Goal: Transaction & Acquisition: Purchase product/service

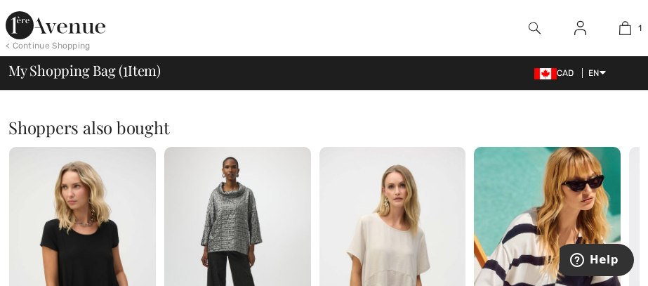
scroll to position [376, 0]
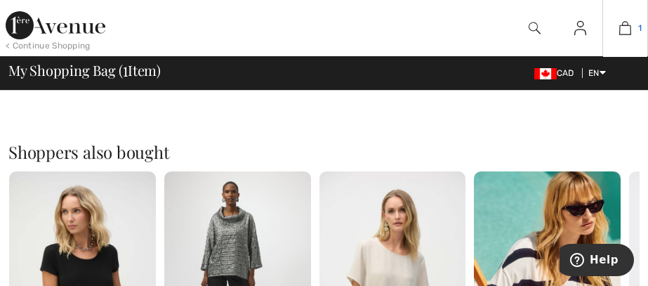
click at [630, 31] on img at bounding box center [625, 28] width 12 height 17
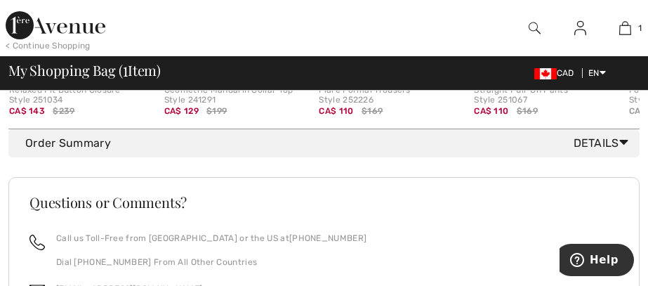
scroll to position [706, 0]
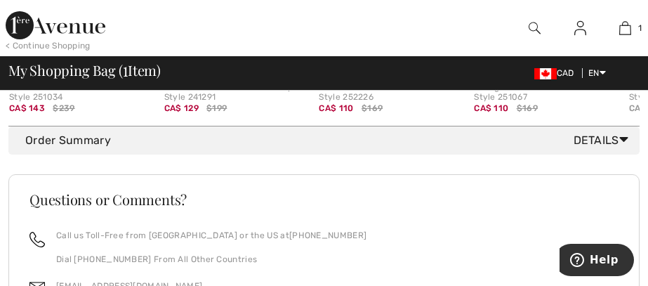
click at [598, 138] on span "Details" at bounding box center [603, 140] width 60 height 17
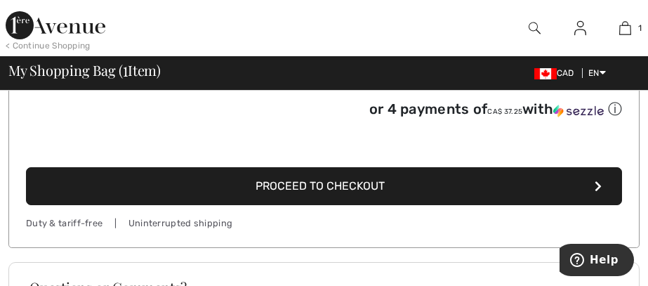
scroll to position [924, 0]
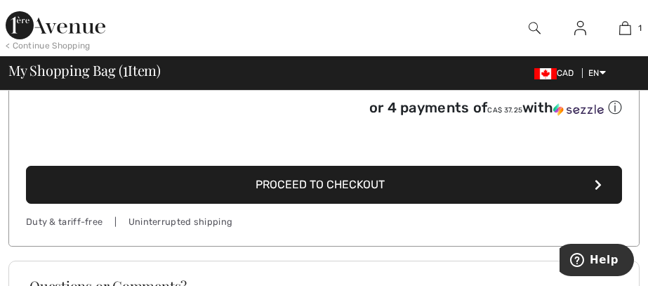
click at [595, 185] on icon "button" at bounding box center [597, 184] width 7 height 11
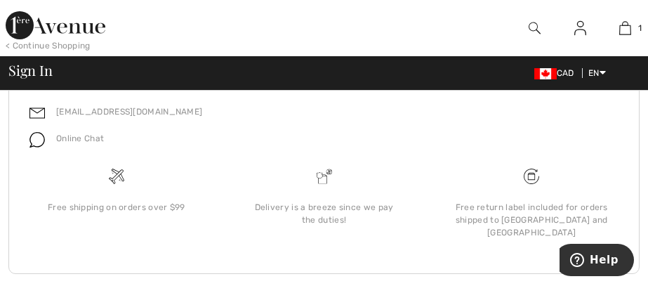
scroll to position [780, 0]
